Goal: Information Seeking & Learning: Learn about a topic

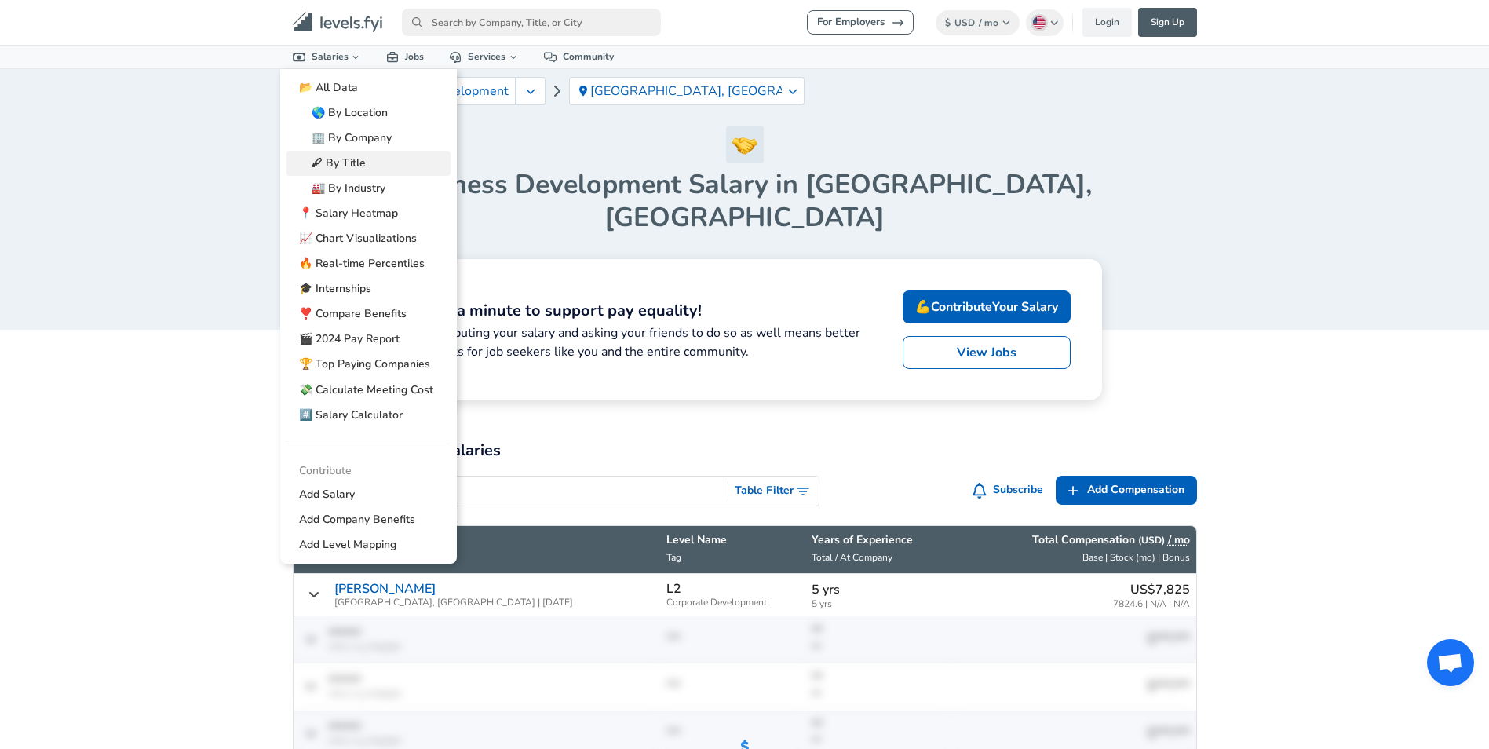
click at [348, 153] on link "🖋 By Title" at bounding box center [368, 163] width 164 height 25
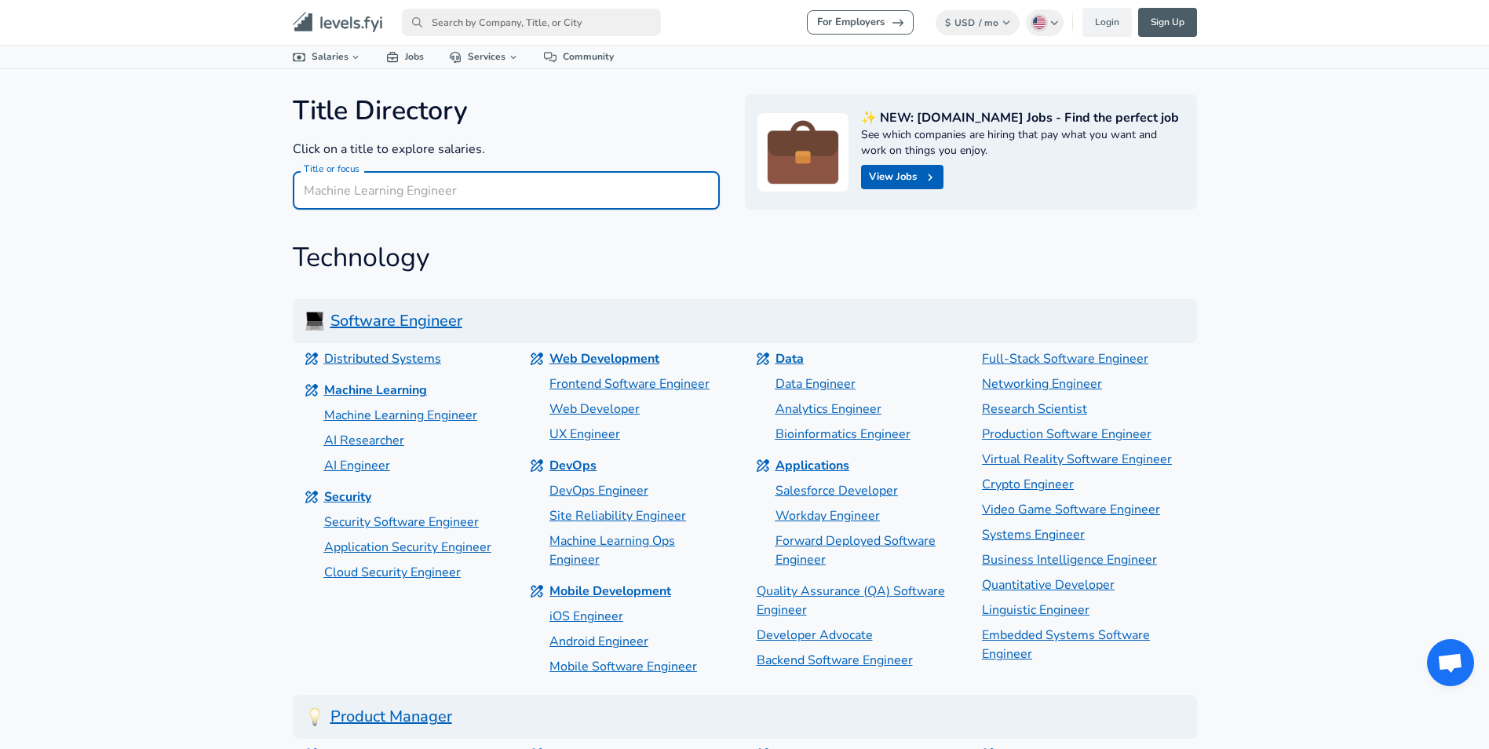
click at [410, 196] on input "Title or focus" at bounding box center [506, 190] width 427 height 38
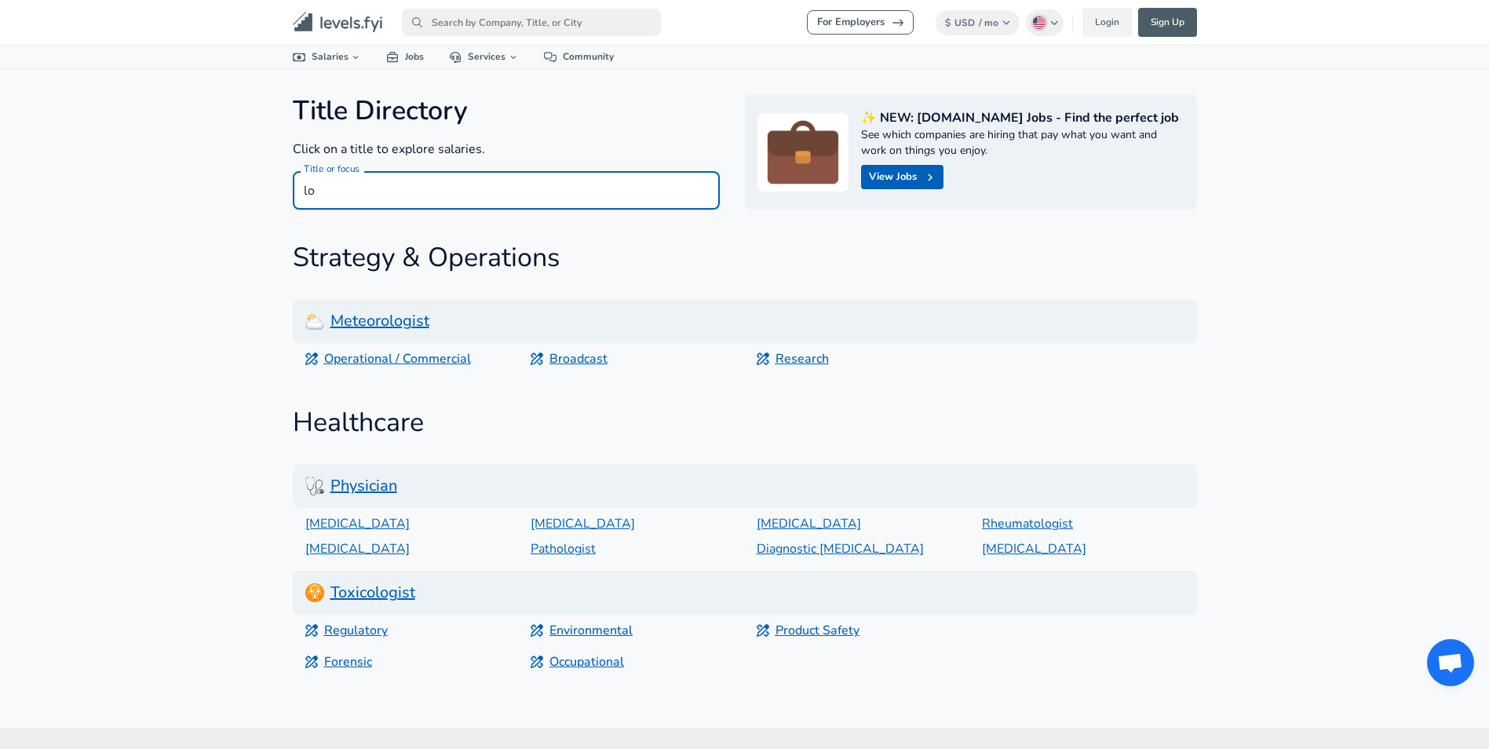
type input "l"
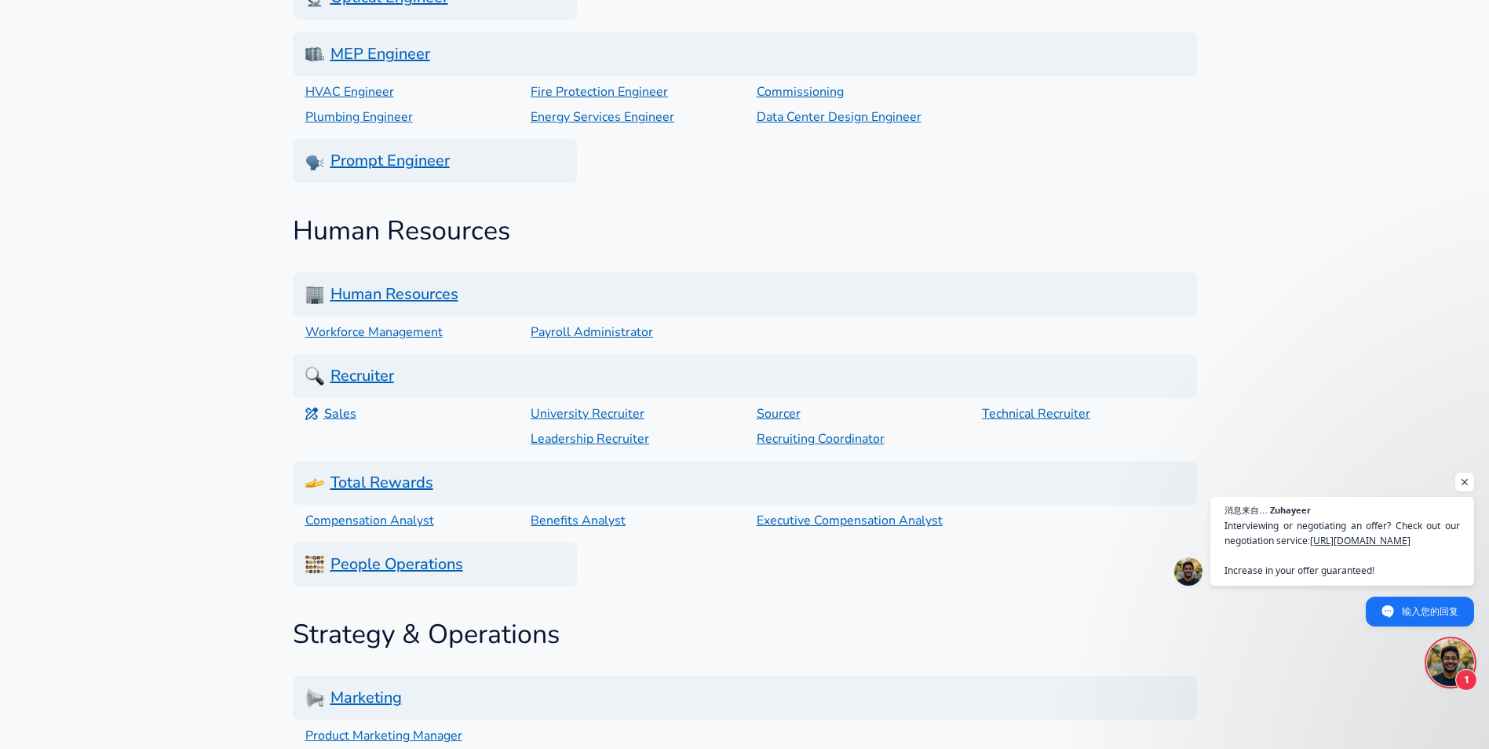
scroll to position [3767, 0]
